Goal: Transaction & Acquisition: Book appointment/travel/reservation

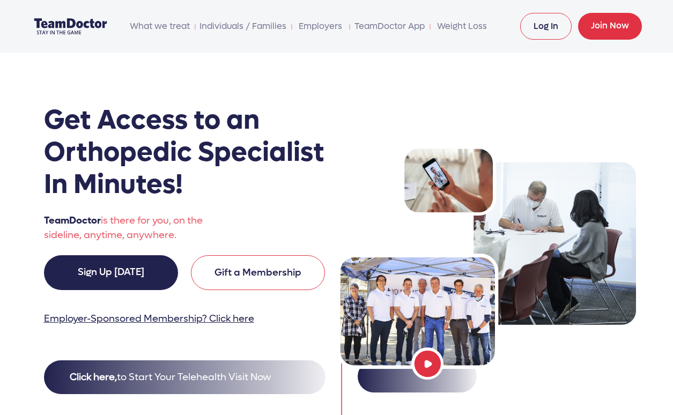
click at [527, 26] on link "Log In" at bounding box center [545, 26] width 51 height 27
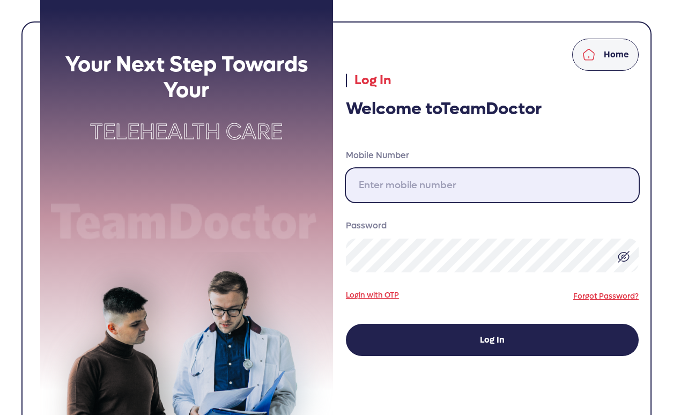
click at [438, 183] on input "Mobile Number" at bounding box center [492, 185] width 293 height 34
type input "[PHONE_NUMBER]"
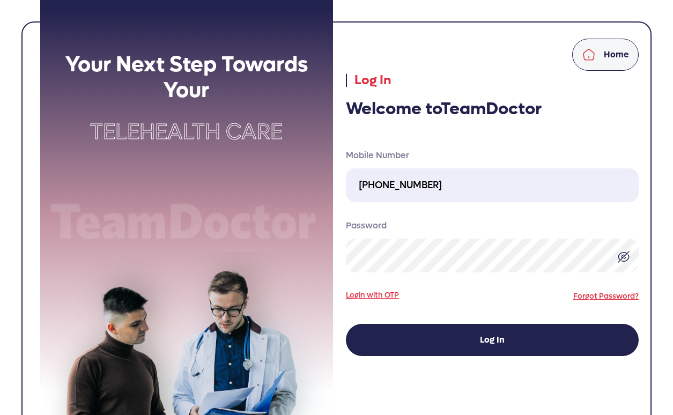
click at [392, 294] on link "Login with OTP" at bounding box center [372, 294] width 53 height 11
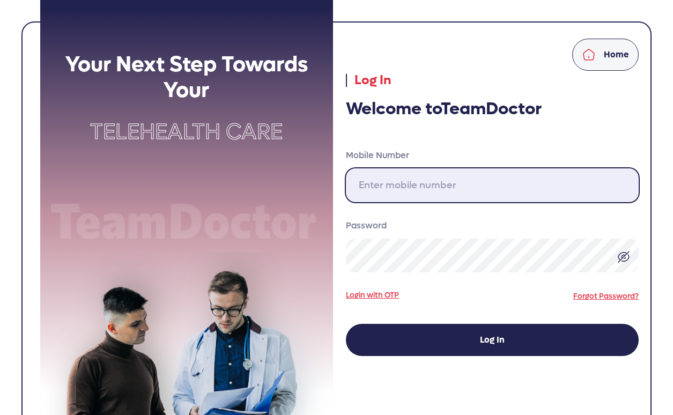
click at [398, 192] on input "Mobile Number" at bounding box center [492, 185] width 293 height 34
type input "[PHONE_NUMBER]"
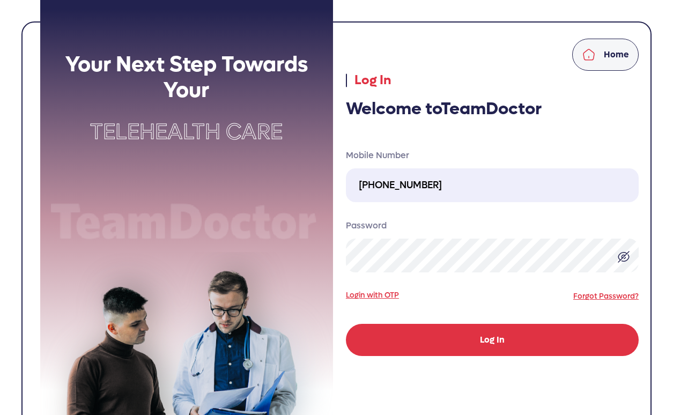
click at [492, 342] on button "Log In" at bounding box center [492, 340] width 293 height 32
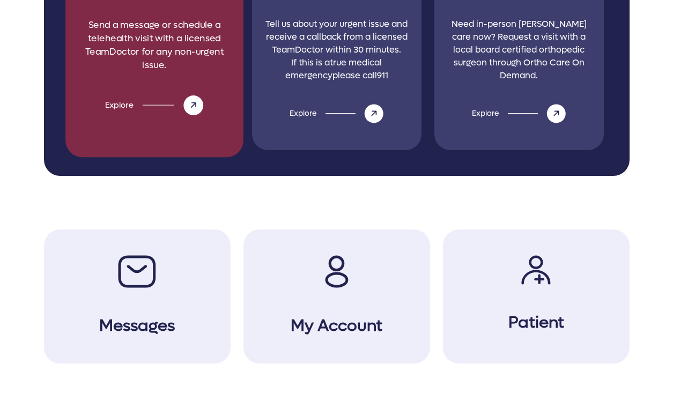
scroll to position [494, 0]
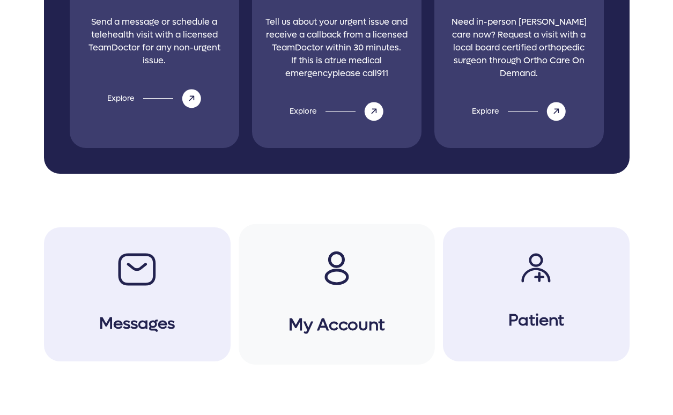
click at [332, 258] on icon at bounding box center [336, 268] width 25 height 34
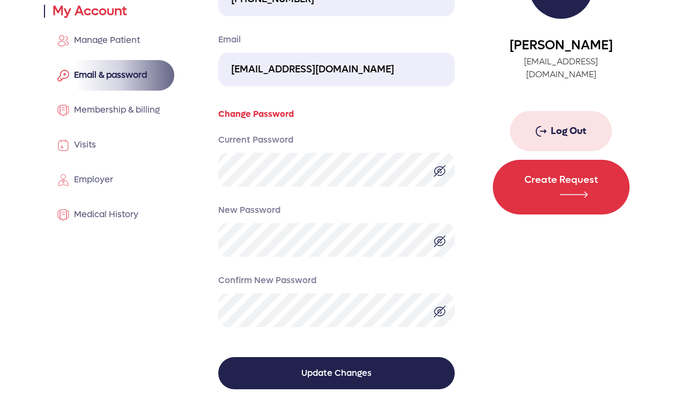
click at [382, 68] on input "neilradick@gmail.com" at bounding box center [336, 70] width 236 height 34
drag, startPoint x: 382, startPoint y: 68, endPoint x: 69, endPoint y: 68, distance: 313.5
click at [69, 68] on div "Home My Account Manage Patient Email & password Membership & billing Visits Emp…" at bounding box center [337, 172] width 598 height 486
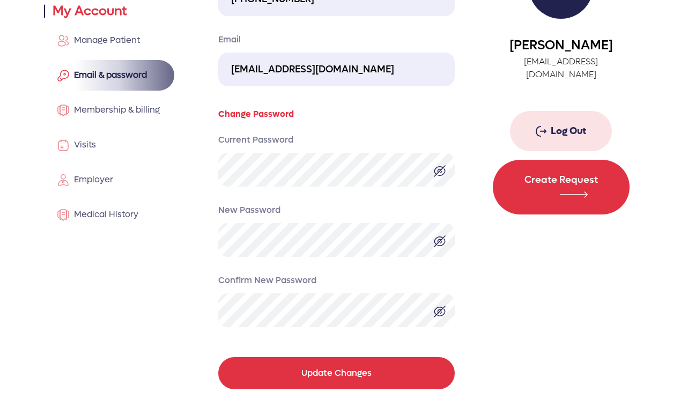
type input "neilradick@icloud.com"
click at [349, 381] on button "Update Changes" at bounding box center [336, 373] width 236 height 32
click at [306, 366] on button "Update Changes" at bounding box center [336, 373] width 236 height 32
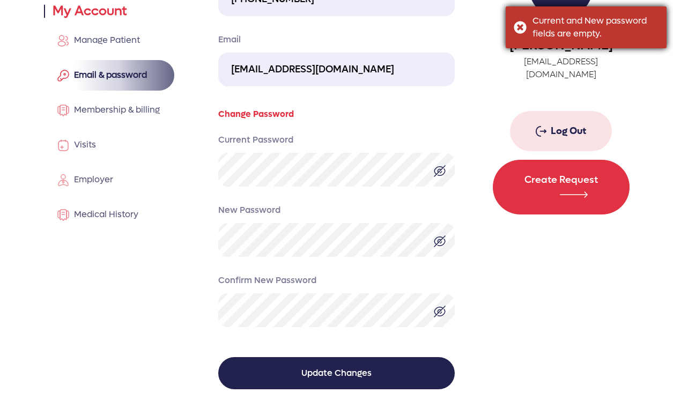
click at [523, 24] on div "Current and New password fields are empty." at bounding box center [585, 27] width 161 height 42
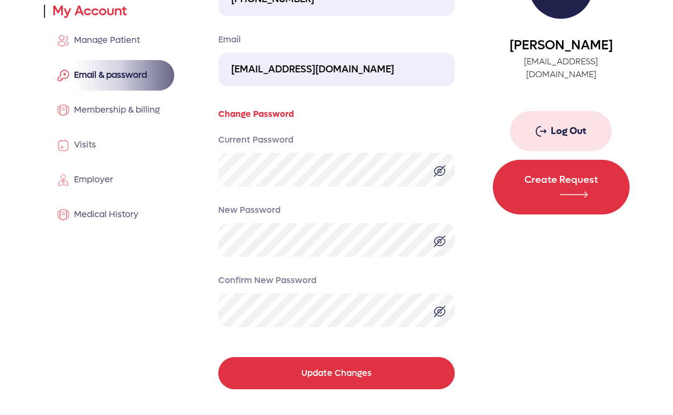
click at [320, 357] on button "Update Changes" at bounding box center [336, 373] width 236 height 32
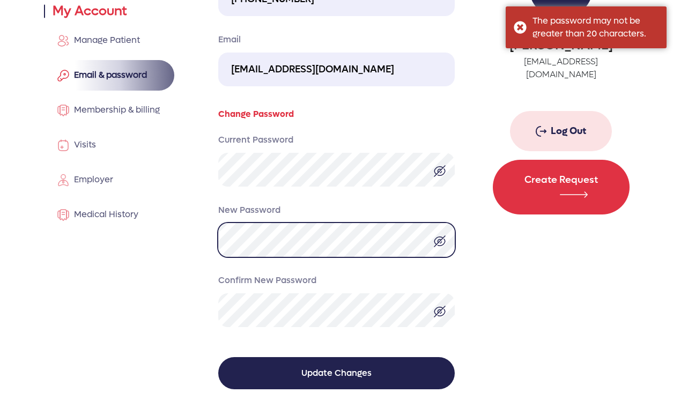
click at [169, 237] on div "Home My Account Manage Patient Email & password Membership & billing Visits Emp…" at bounding box center [337, 172] width 598 height 486
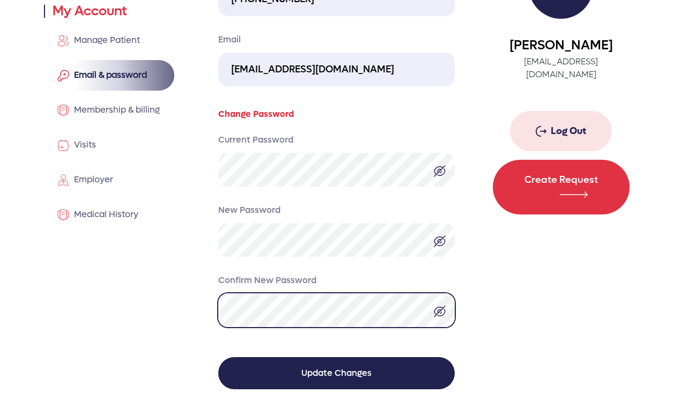
click at [162, 316] on div "Home My Account Manage Patient Email & password Membership & billing Visits Emp…" at bounding box center [337, 172] width 598 height 486
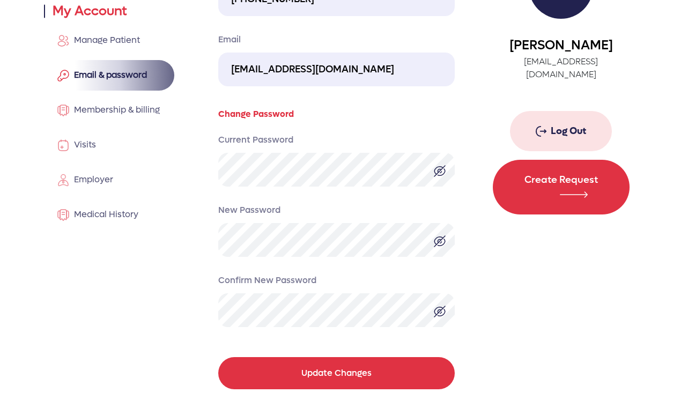
click at [292, 366] on button "Update Changes" at bounding box center [336, 373] width 236 height 32
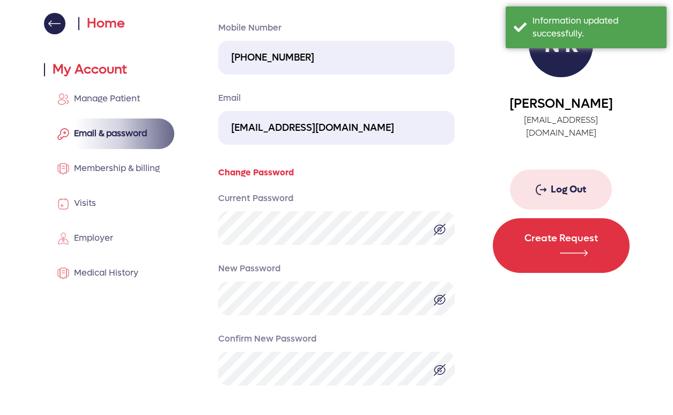
scroll to position [0, 0]
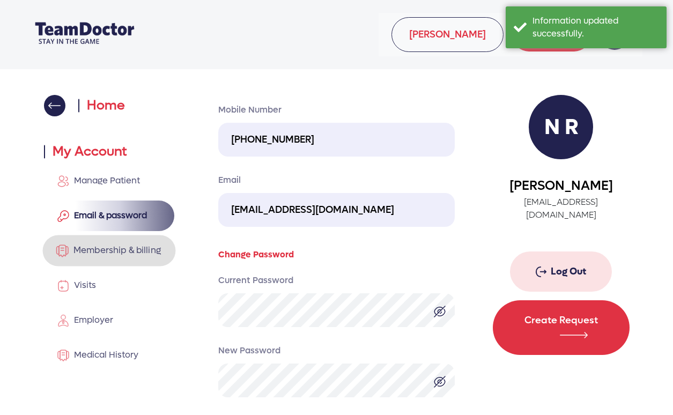
click at [121, 252] on span "Membership & billing" at bounding box center [115, 249] width 92 height 11
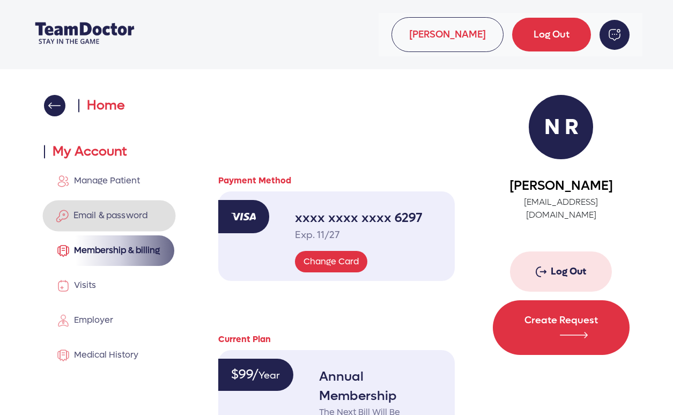
click at [114, 214] on span "Email & password" at bounding box center [108, 215] width 79 height 11
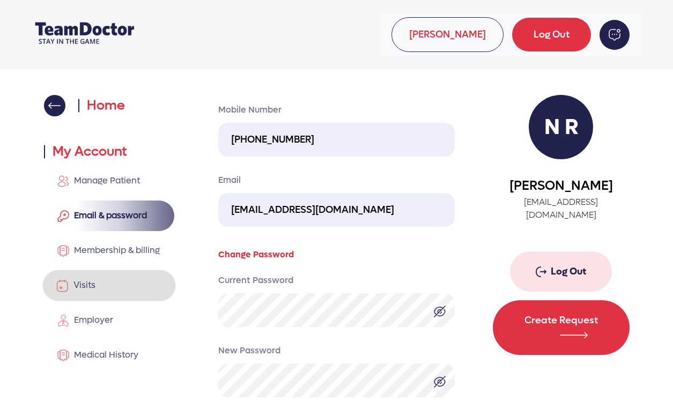
click at [117, 282] on link "Visits" at bounding box center [108, 285] width 133 height 31
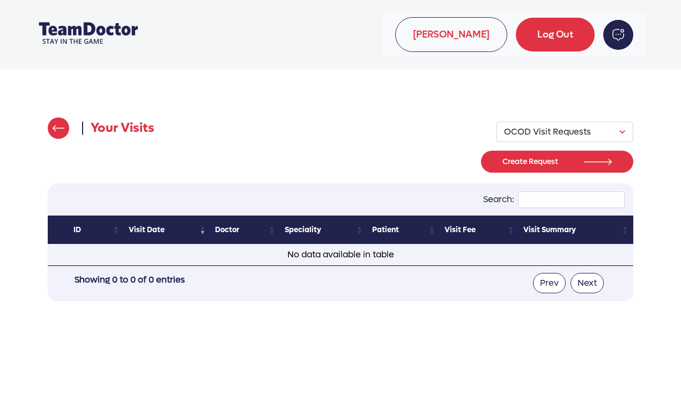
click at [64, 128] on img at bounding box center [59, 128] width 12 height 6
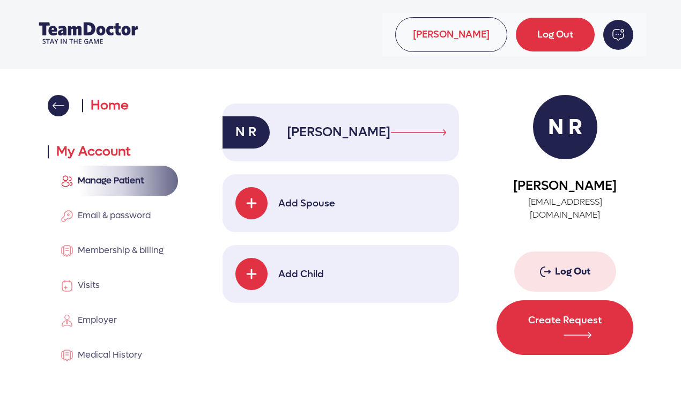
click at [60, 121] on app-manage-patient-left-header "Home My Account" at bounding box center [116, 128] width 137 height 66
click at [58, 108] on img at bounding box center [59, 105] width 12 height 6
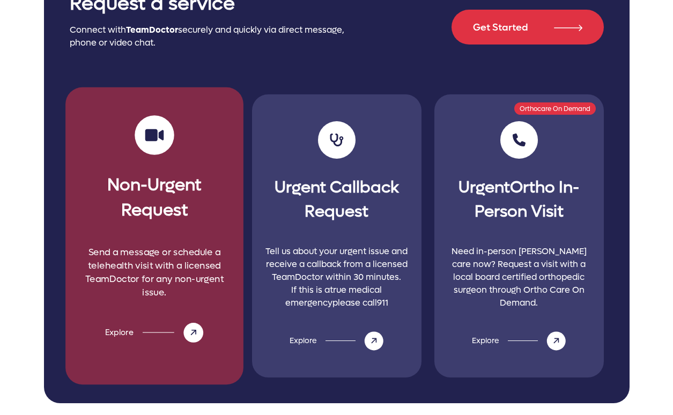
scroll to position [268, 0]
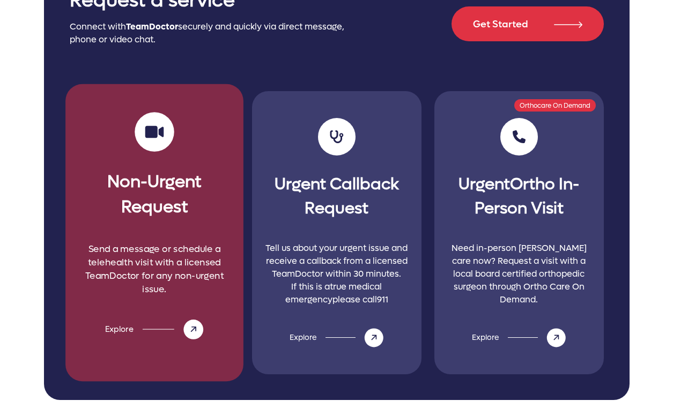
click at [163, 189] on h3 "Non-Urgent Request" at bounding box center [153, 187] width 161 height 64
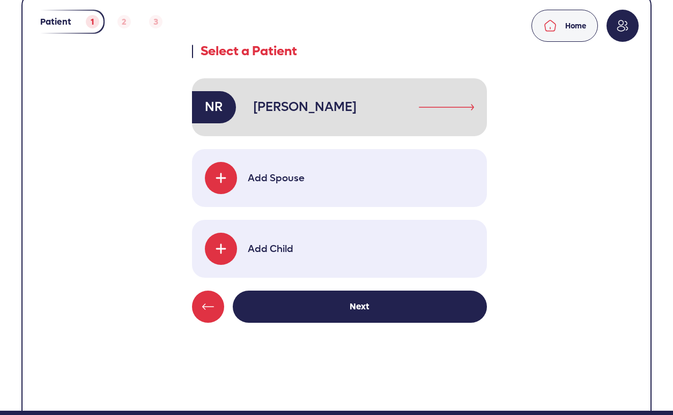
click at [377, 109] on link "NR Neil Radick" at bounding box center [339, 107] width 295 height 58
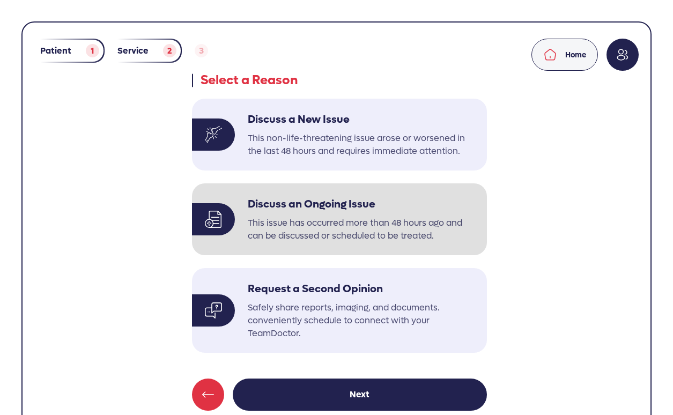
click at [339, 220] on p "This issue has occurred more than 48 hours ago and can be discussed or schedule…" at bounding box center [363, 230] width 230 height 26
click at [192, 183] on input "Discuss an Ongoing Issue This issue has occurred more than 48 hours ago and can…" at bounding box center [191, 183] width 1 height 1
radio input "true"
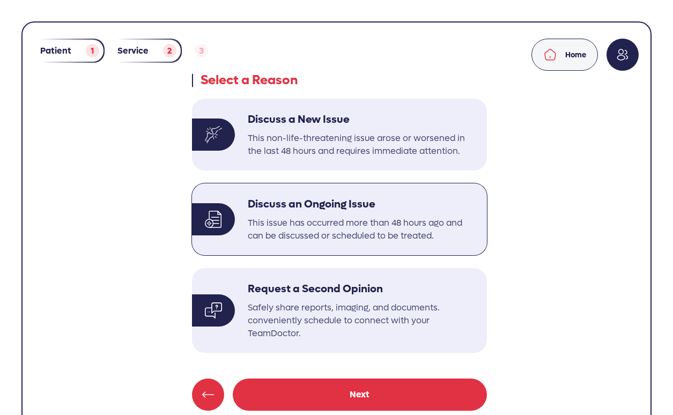
click at [362, 389] on link "Next" at bounding box center [360, 394] width 254 height 32
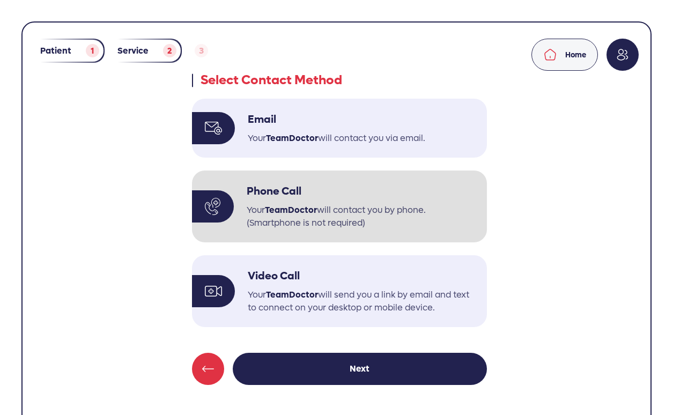
click at [341, 208] on p "Your TeamDoctor will contact you by phone. (Smartphone is not required)" at bounding box center [363, 217] width 232 height 26
click at [192, 170] on input "Phone Call Your TeamDoctor will contact you by phone. (Smartphone is not requir…" at bounding box center [191, 170] width 1 height 1
radio input "true"
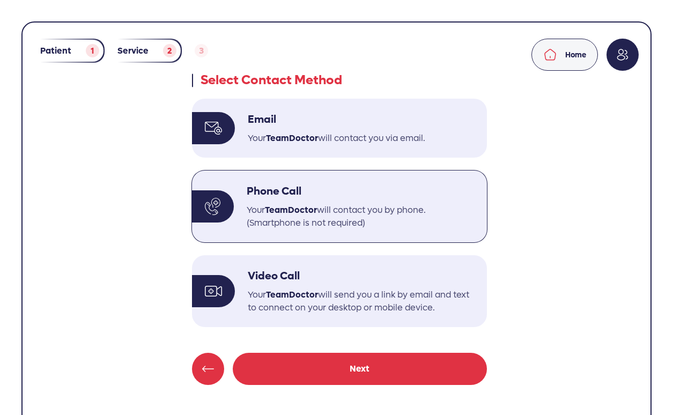
click at [335, 360] on link "Next" at bounding box center [360, 369] width 254 height 32
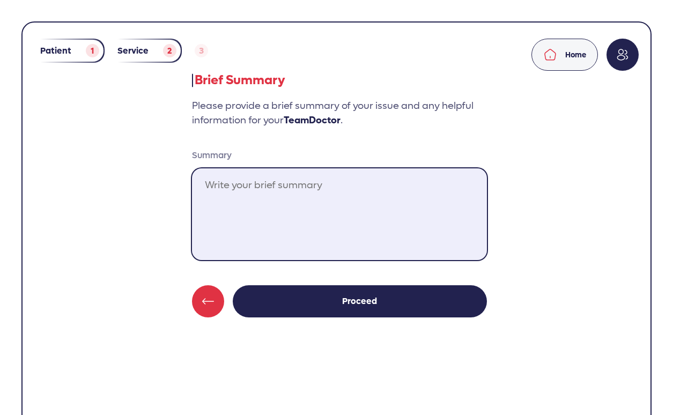
click at [314, 183] on textarea "Summary" at bounding box center [339, 214] width 295 height 92
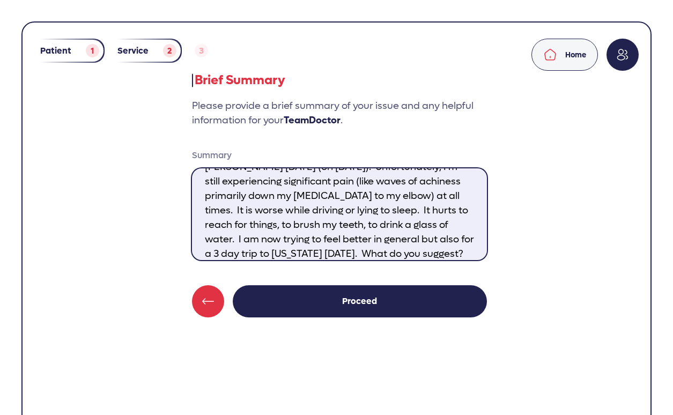
scroll to position [47, 0]
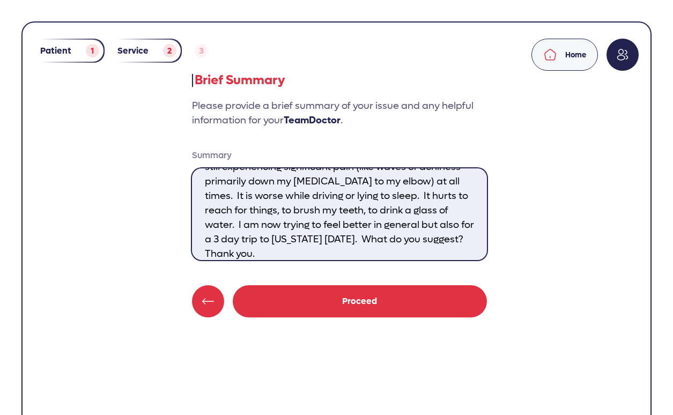
type textarea "Dr. Grogan. I had a cervical epidural from Dr. Tim Davis 6 days ago (on October…"
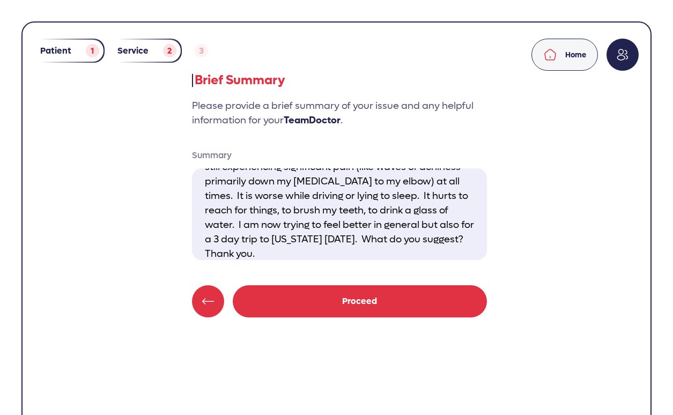
drag, startPoint x: 358, startPoint y: 305, endPoint x: 354, endPoint y: 295, distance: 10.4
click at [357, 304] on link "Proceed" at bounding box center [360, 301] width 254 height 32
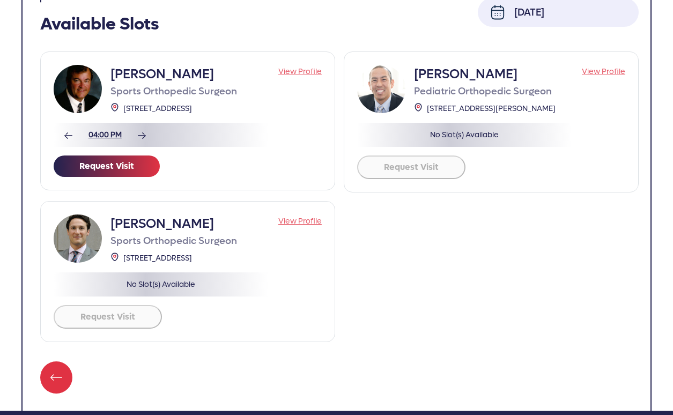
scroll to position [107, 0]
click at [101, 129] on li "04:00 PM" at bounding box center [105, 134] width 55 height 11
click at [106, 123] on div "04:00 PM" at bounding box center [161, 135] width 214 height 24
click at [106, 159] on button "Request Visit" at bounding box center [107, 165] width 106 height 21
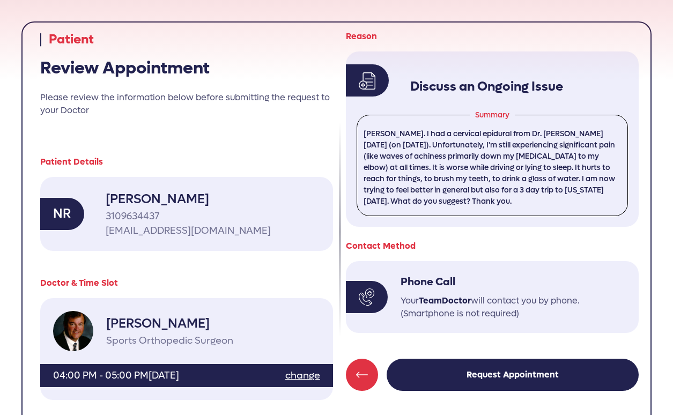
scroll to position [32, 0]
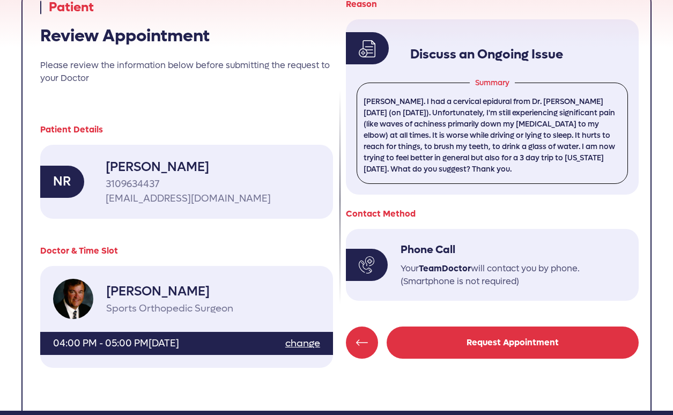
click at [490, 344] on button "Request Appointment" at bounding box center [512, 342] width 252 height 32
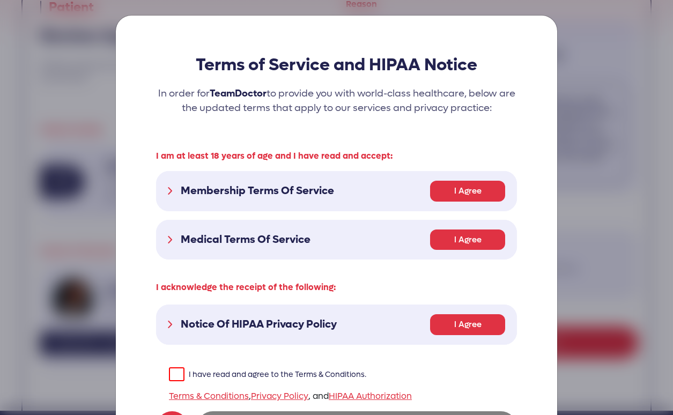
scroll to position [0, 0]
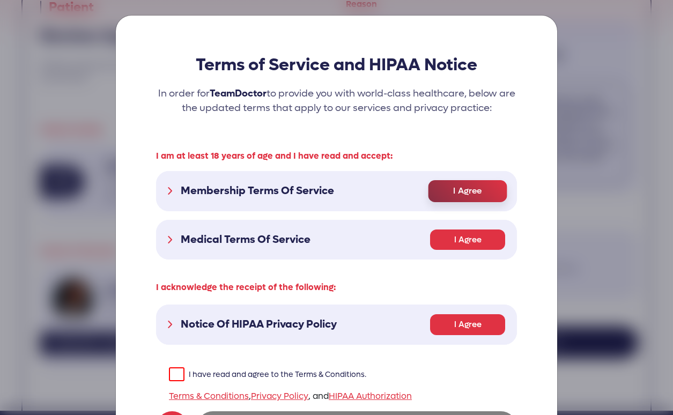
click at [446, 192] on span "I Agree" at bounding box center [467, 190] width 79 height 21
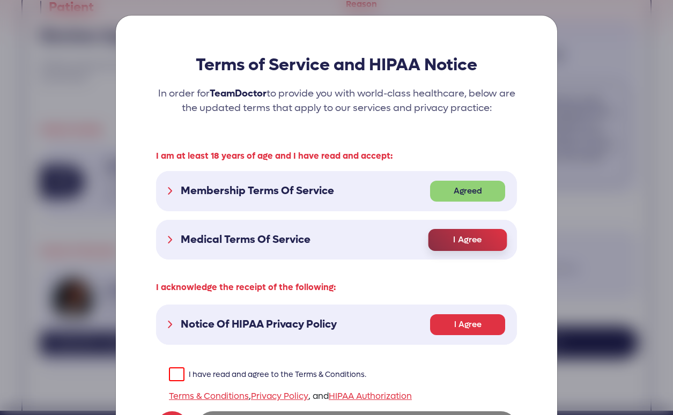
click at [464, 239] on span "I Agree" at bounding box center [467, 239] width 79 height 21
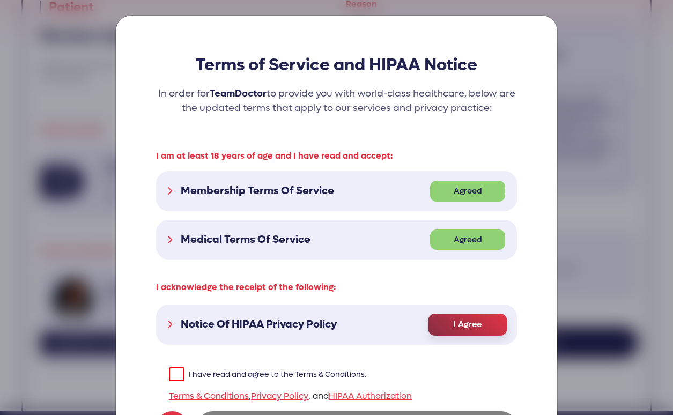
click at [464, 320] on span "I Agree" at bounding box center [467, 324] width 79 height 21
click at [169, 375] on label "I have read and agree to the Terms & Conditions." at bounding box center [267, 374] width 197 height 14
click at [0, 0] on input "I have read and agree to the Terms & Conditions." at bounding box center [0, 0] width 0 height 0
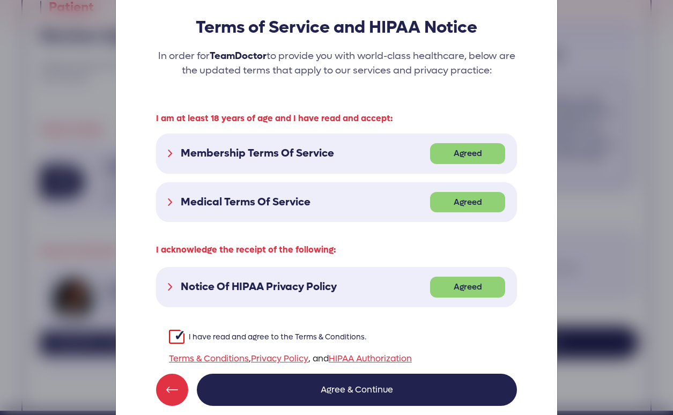
scroll to position [80, 0]
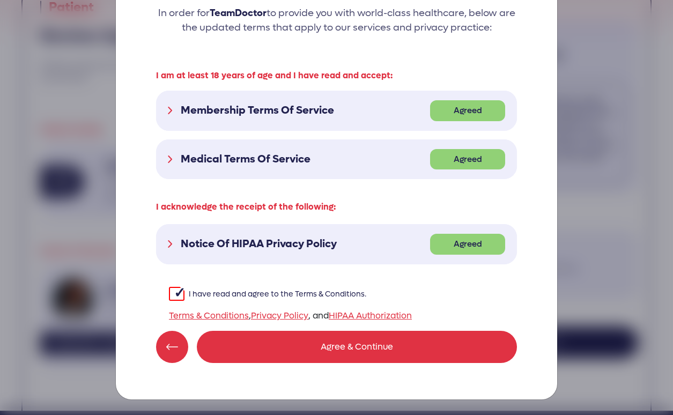
click at [335, 349] on button "Agree & Continue" at bounding box center [357, 347] width 320 height 32
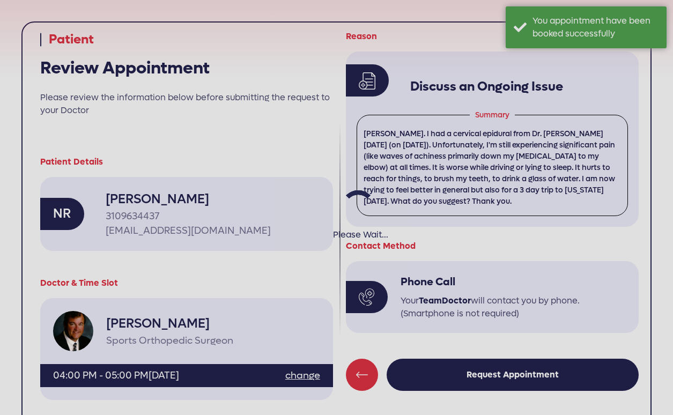
scroll to position [32, 0]
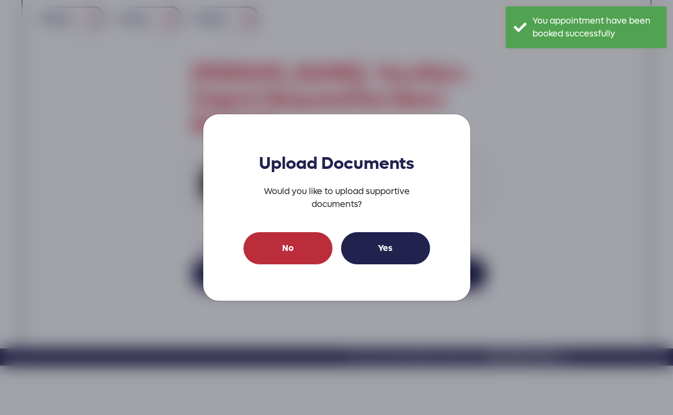
click at [268, 246] on link "No" at bounding box center [287, 248] width 89 height 32
